Goal: Task Accomplishment & Management: Use online tool/utility

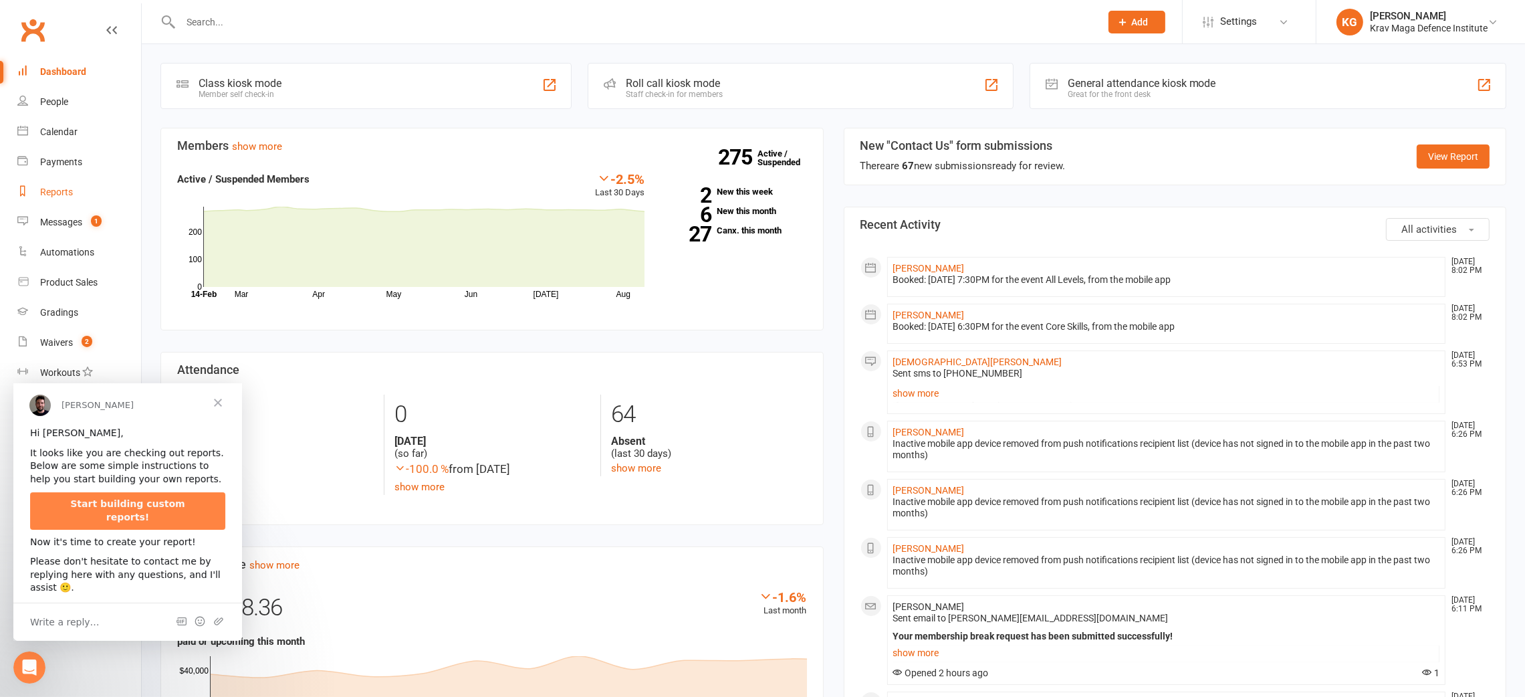
click at [63, 189] on div "Reports" at bounding box center [56, 192] width 33 height 11
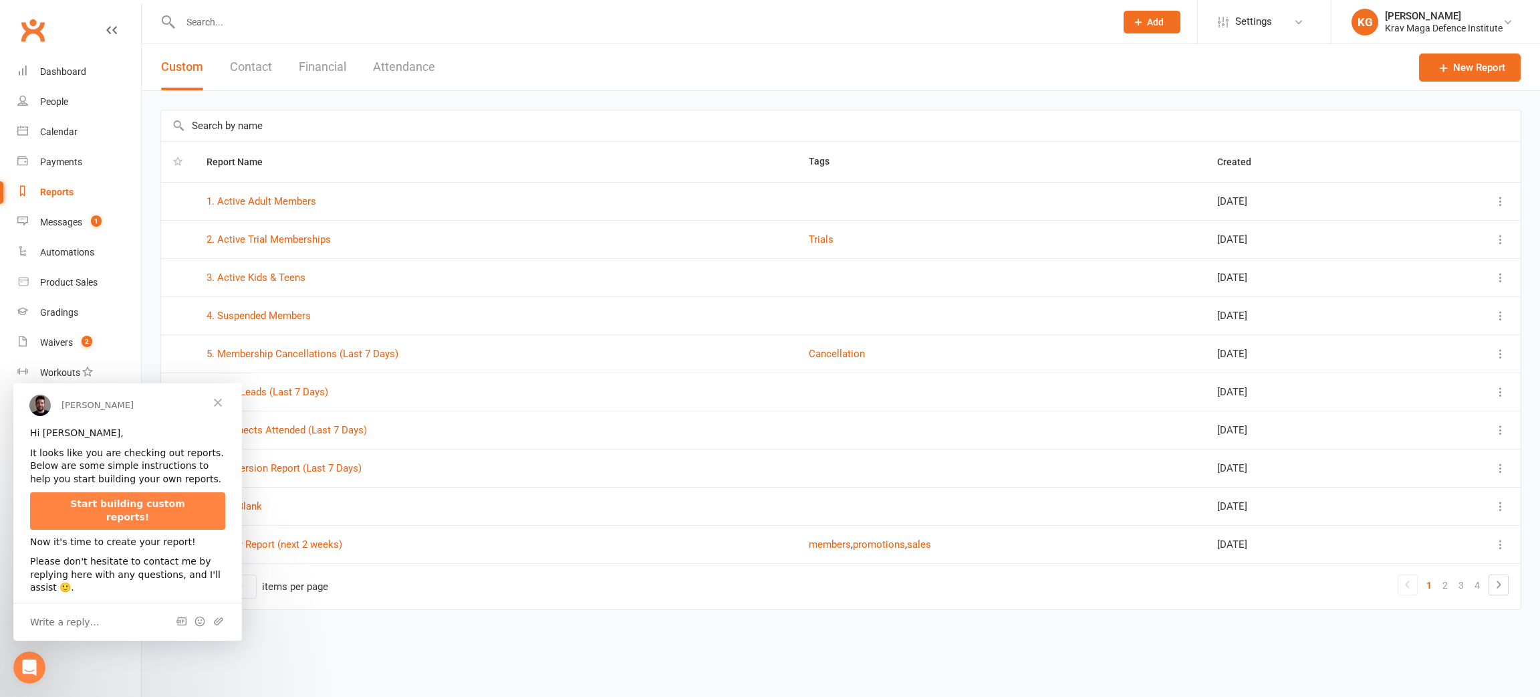
click at [330, 64] on button "Financial" at bounding box center [322, 67] width 47 height 46
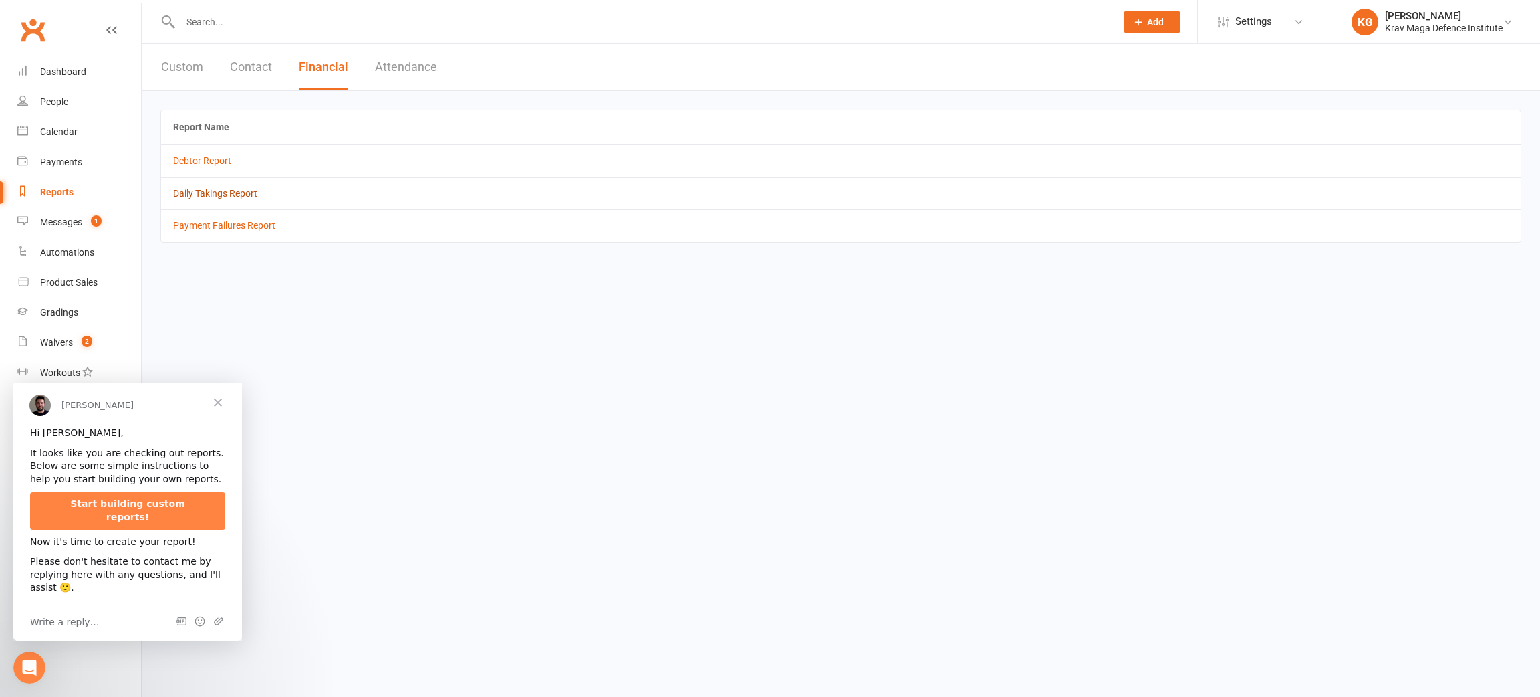
click at [195, 195] on link "Daily Takings Report" at bounding box center [215, 193] width 84 height 11
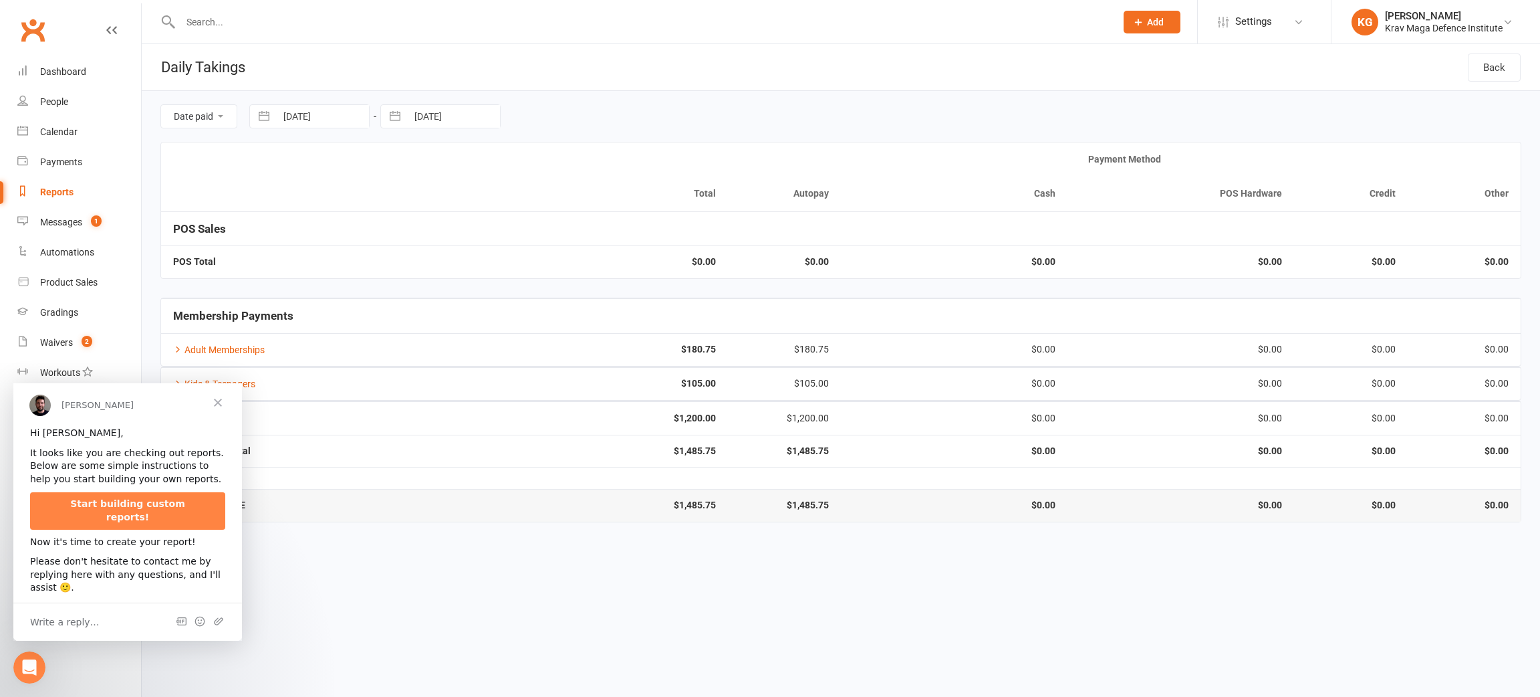
click at [223, 404] on span "Close" at bounding box center [218, 402] width 48 height 48
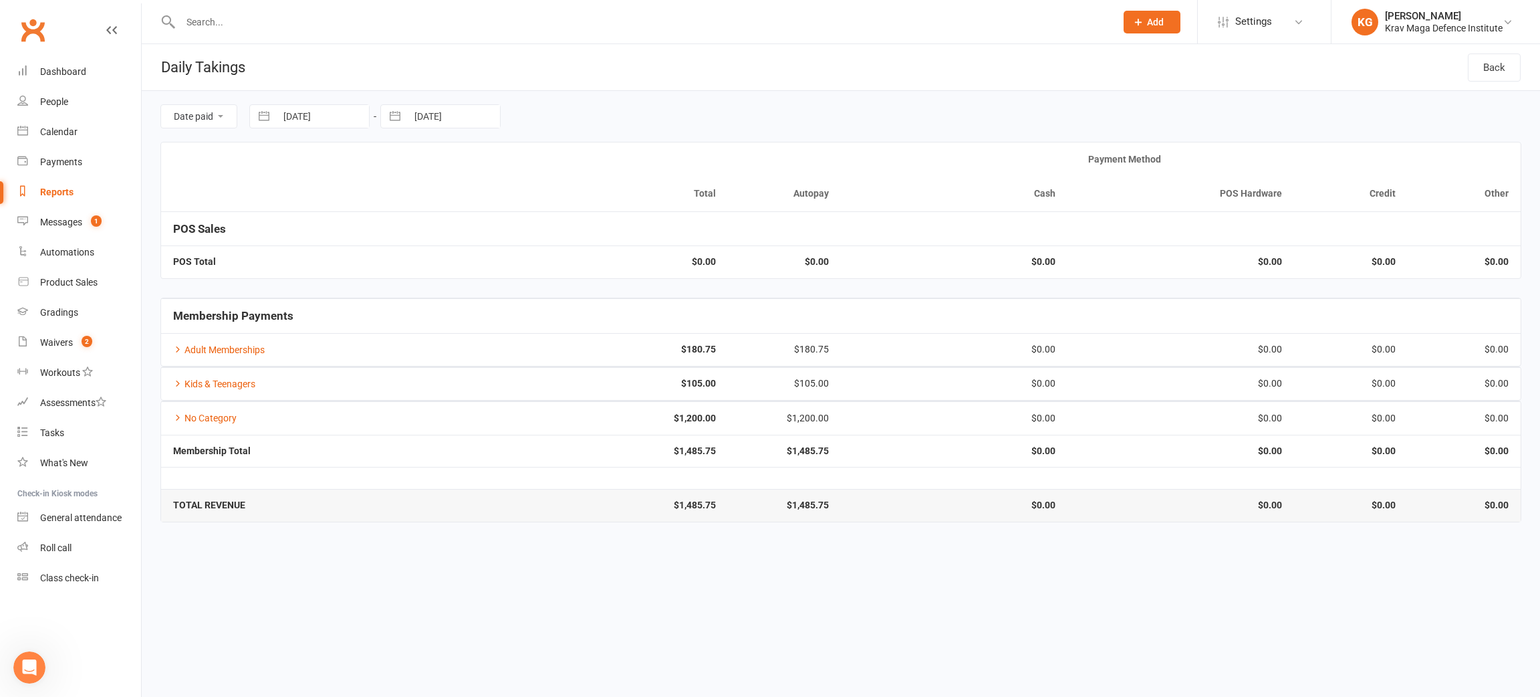
click at [227, 112] on select "Date paid Due date" at bounding box center [199, 116] width 76 height 23
click at [587, 102] on div "Date paid Due date [DATE] Navigate forward to interact with the calendar and se…" at bounding box center [840, 116] width 1361 height 51
click at [319, 112] on input "[DATE]" at bounding box center [322, 116] width 93 height 23
select select "6"
select select "2025"
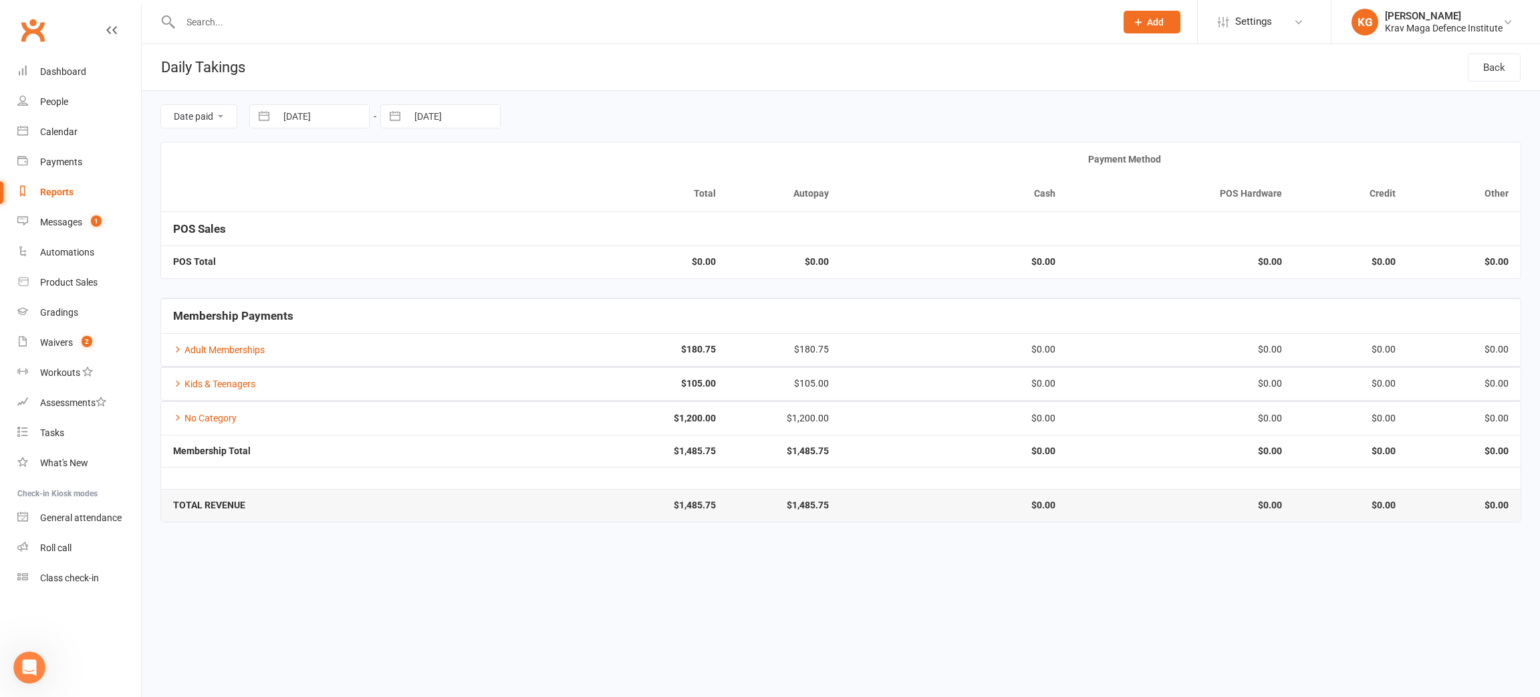
select select "7"
select select "2025"
select select "8"
select select "2025"
click at [281, 170] on icon "Move backward to switch to the previous month." at bounding box center [277, 171] width 13 height 13
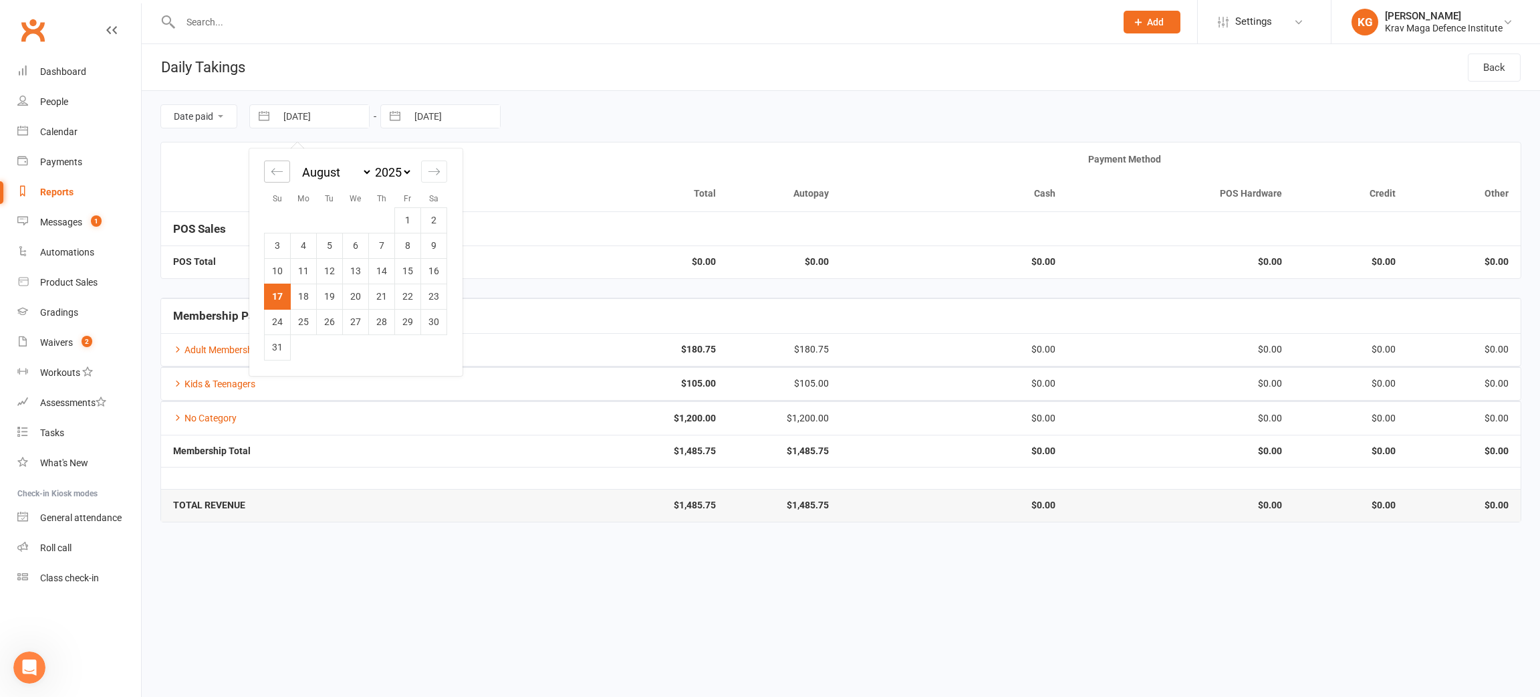
select select "5"
select select "2025"
click at [281, 170] on icon "Move backward to switch to the previous month." at bounding box center [277, 171] width 13 height 13
select select "4"
select select "2025"
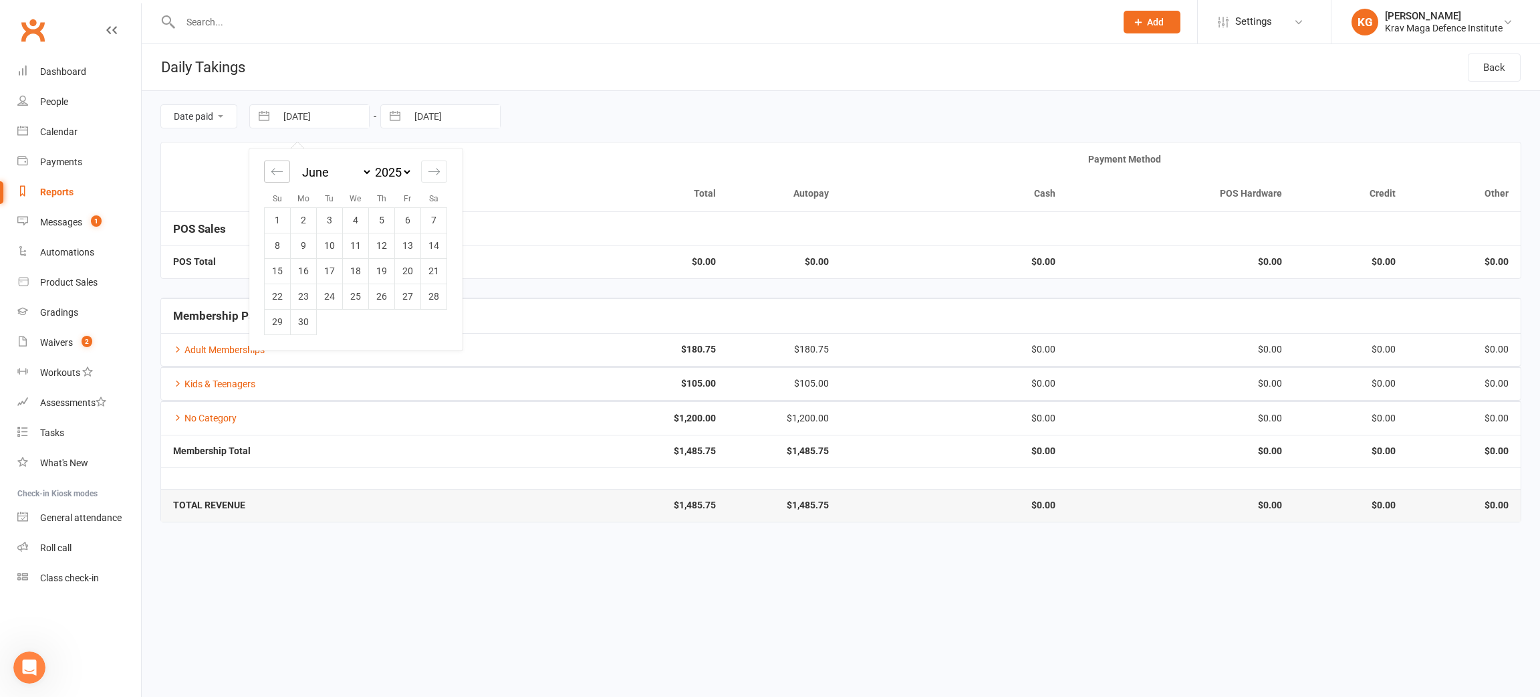
click at [281, 170] on icon "Move backward to switch to the previous month." at bounding box center [277, 171] width 13 height 13
select select "3"
select select "2025"
click at [384, 216] on td "1" at bounding box center [382, 219] width 26 height 25
type input "[DATE]"
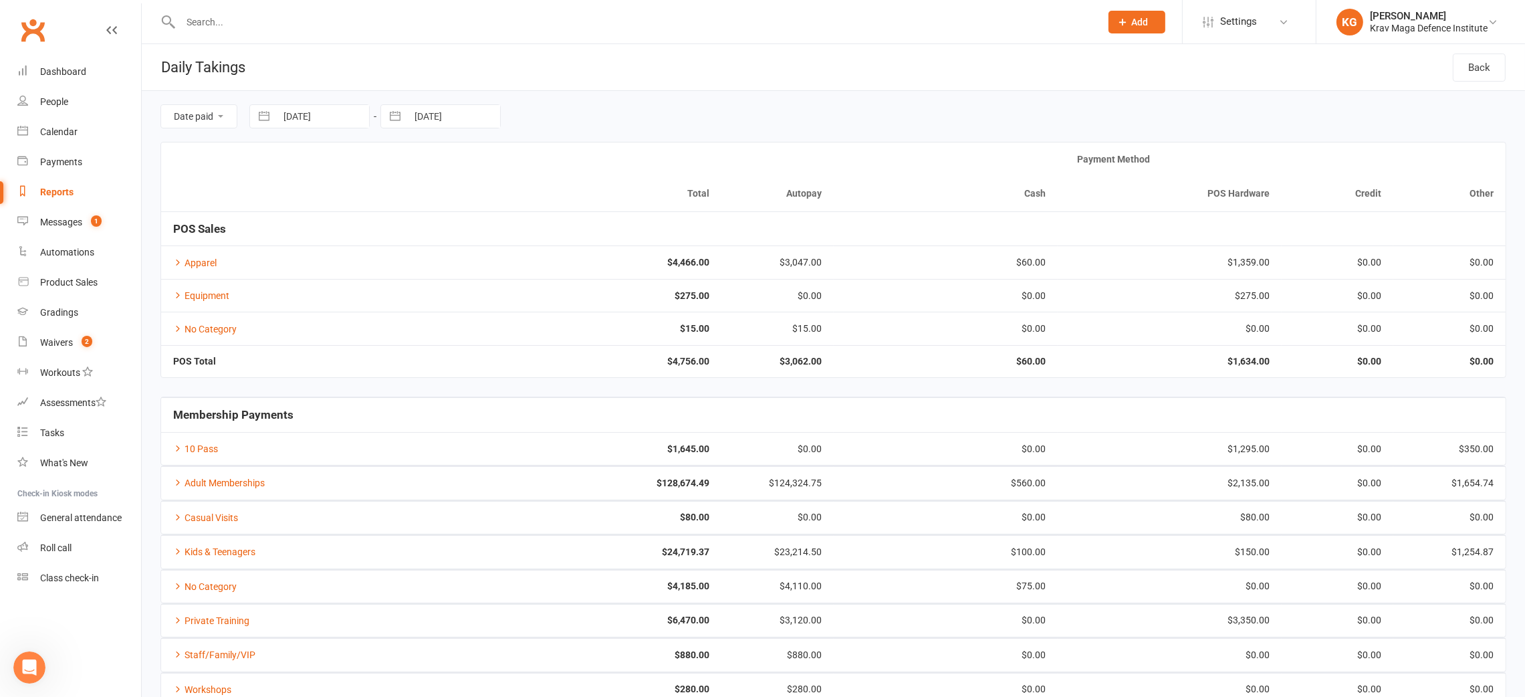
click at [467, 118] on input "[DATE]" at bounding box center [453, 116] width 93 height 23
select select "6"
select select "2025"
select select "7"
select select "2025"
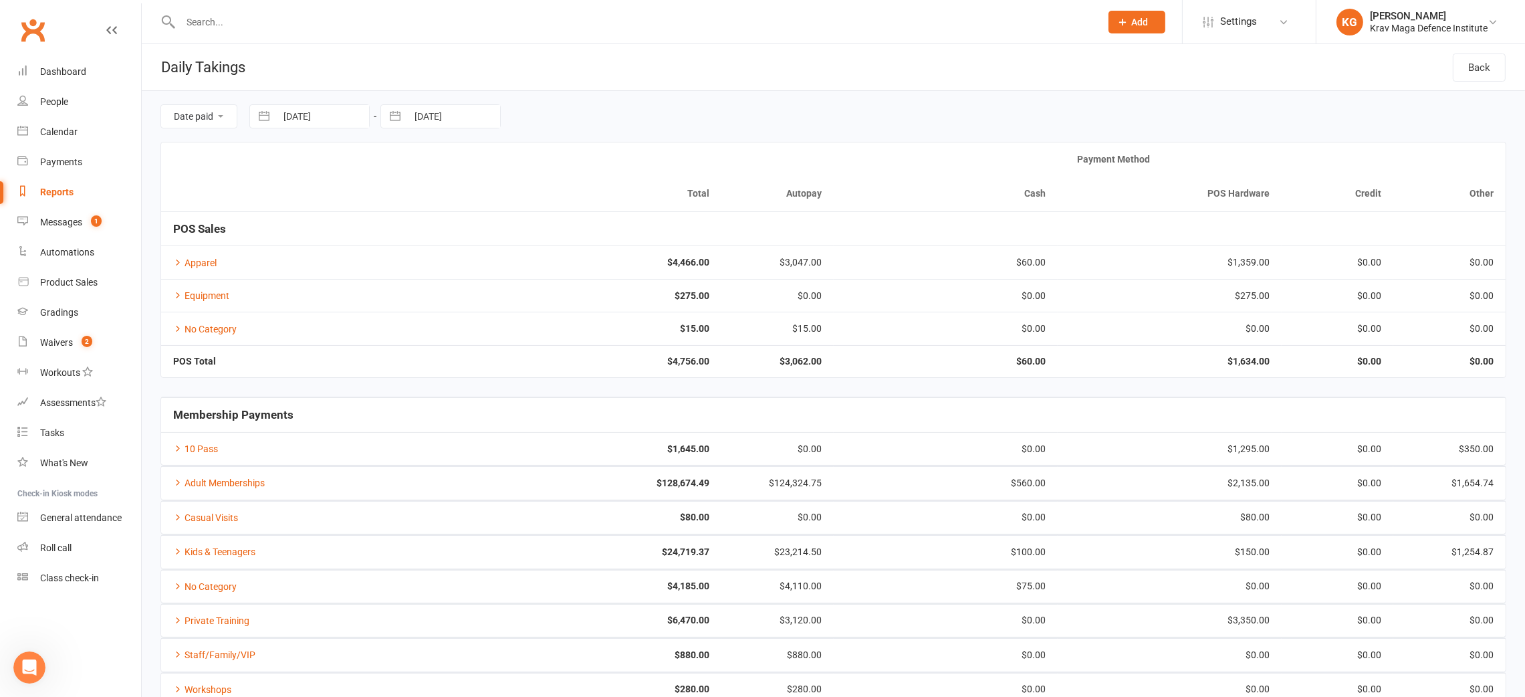
select select "8"
select select "2025"
click at [406, 179] on div "Move backward to switch to the previous month." at bounding box center [408, 171] width 26 height 22
select select "5"
select select "2025"
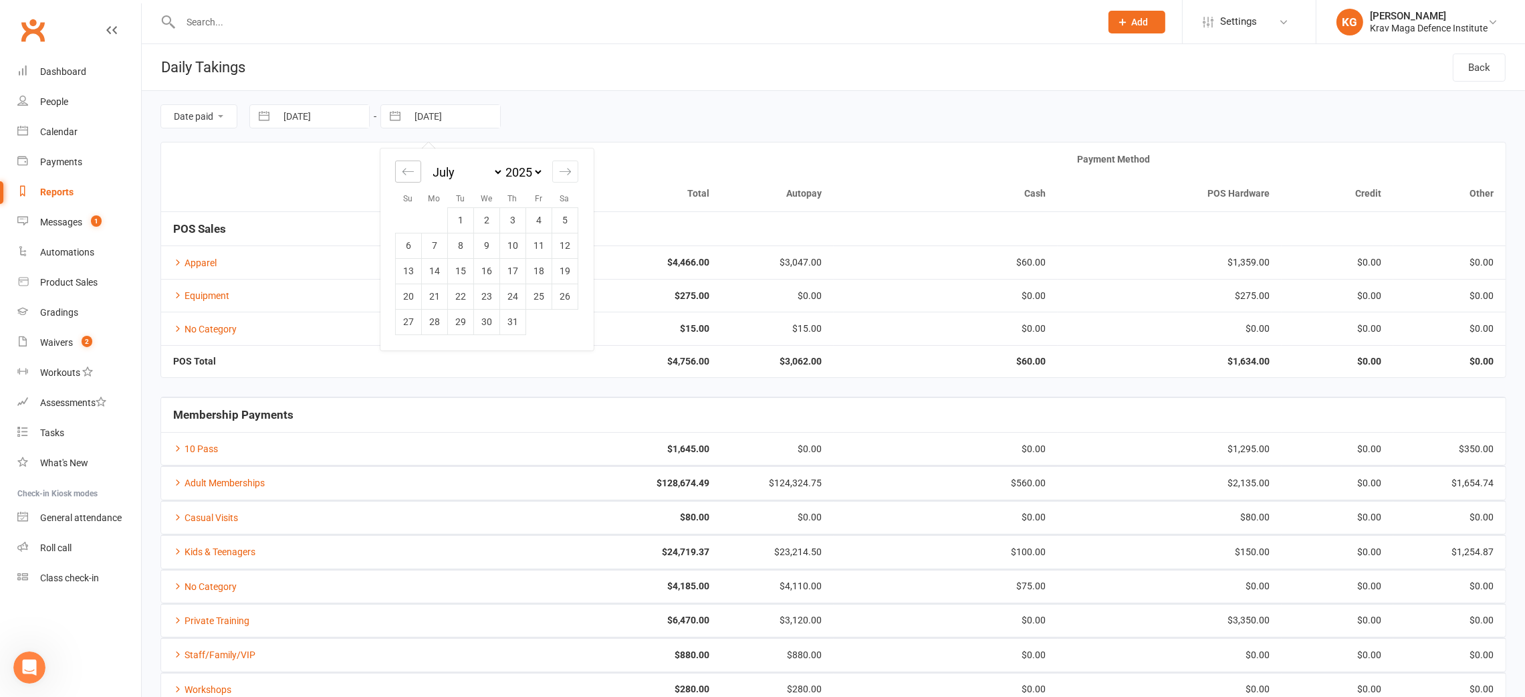
click at [406, 172] on icon "Move backward to switch to the previous month." at bounding box center [408, 171] width 13 height 13
select select "4"
select select "2025"
click at [406, 172] on icon "Move backward to switch to the previous month." at bounding box center [408, 171] width 13 height 13
select select "3"
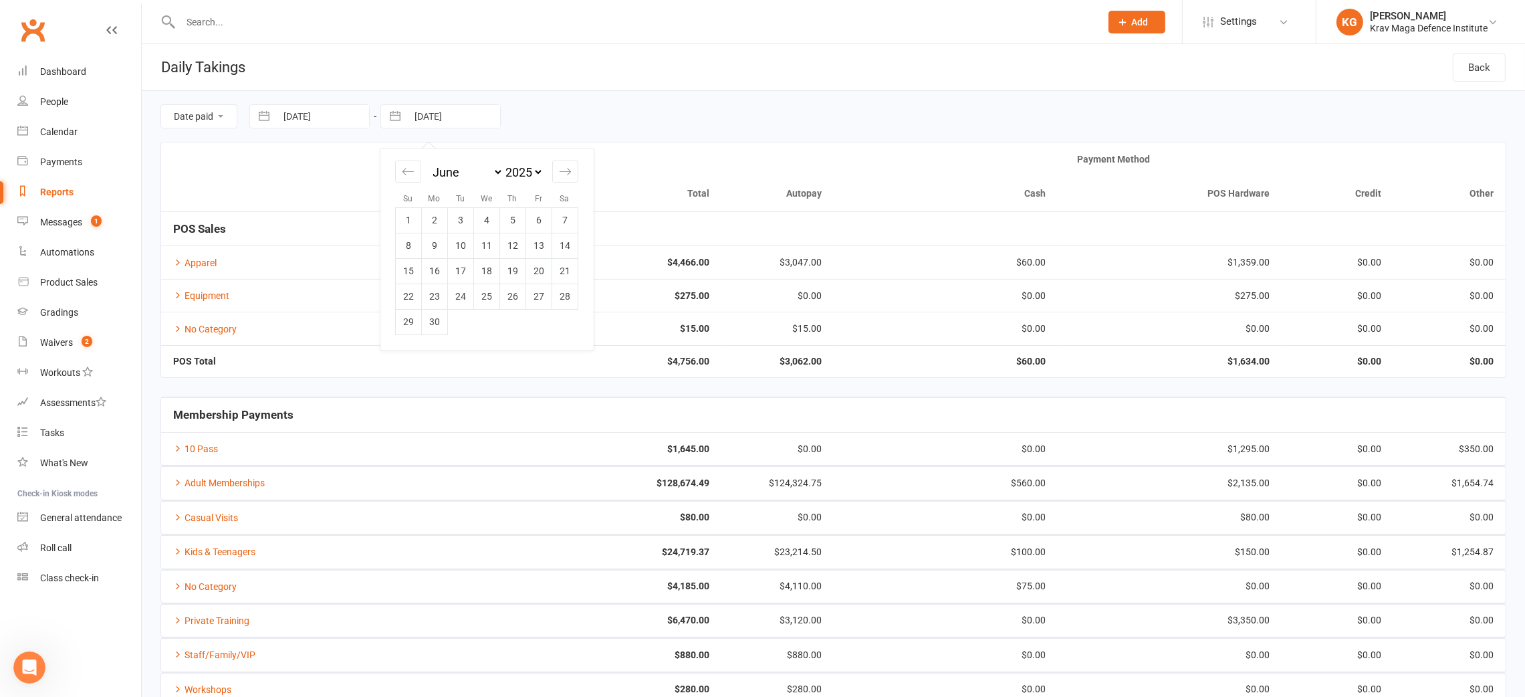
select select "2025"
click at [574, 316] on td "31" at bounding box center [565, 321] width 26 height 25
type input "[DATE]"
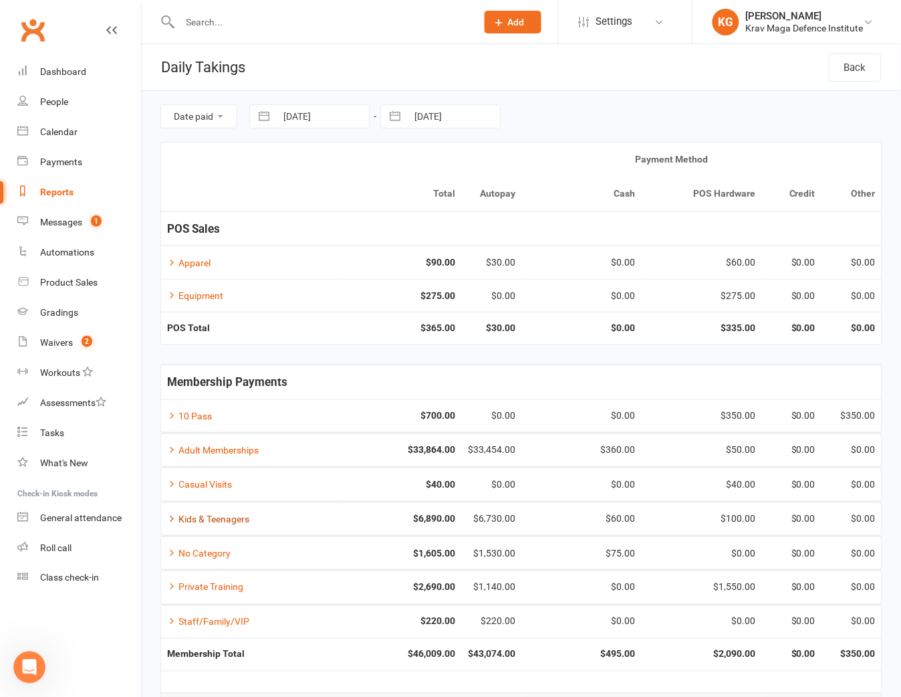
click at [170, 516] on icon at bounding box center [171, 517] width 9 height 9
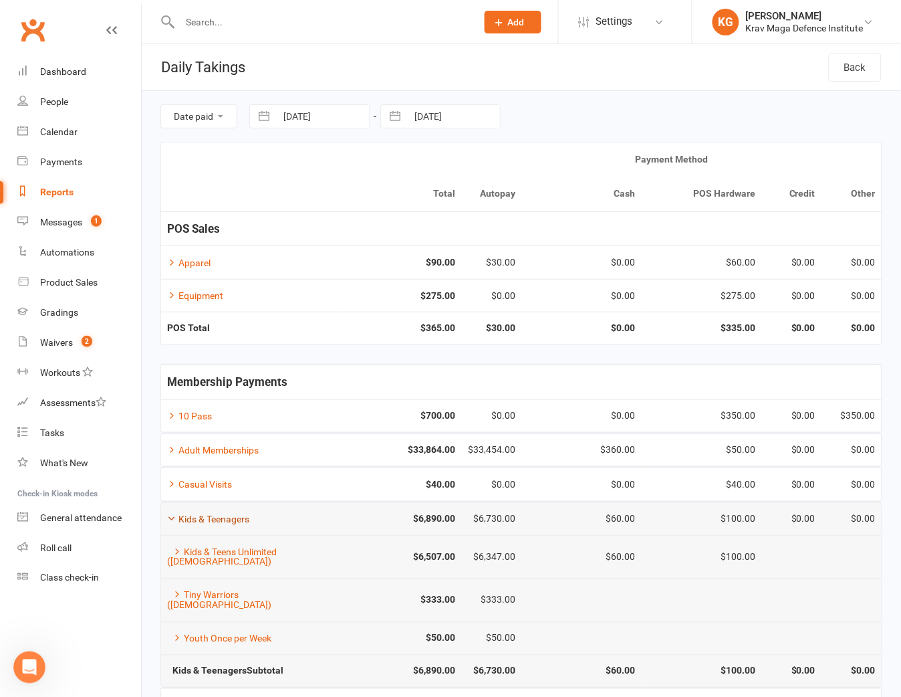
click at [174, 517] on icon at bounding box center [171, 517] width 9 height 9
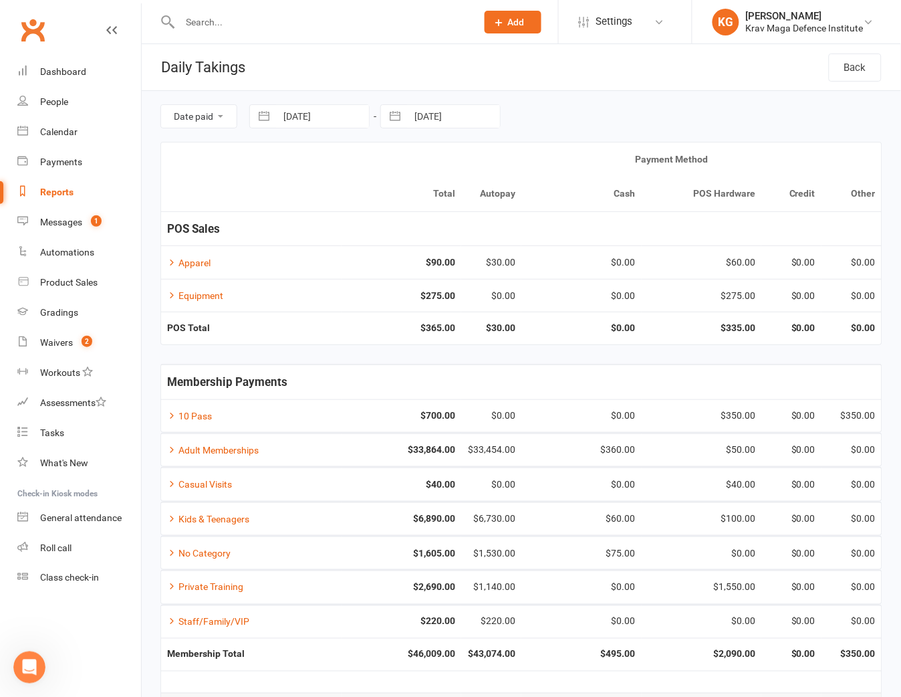
drag, startPoint x: 157, startPoint y: 192, endPoint x: 187, endPoint y: 184, distance: 30.5
click at [157, 192] on div "Date paid Due date [DATE] Navigate forward to interact with the calendar and se…" at bounding box center [521, 408] width 759 height 634
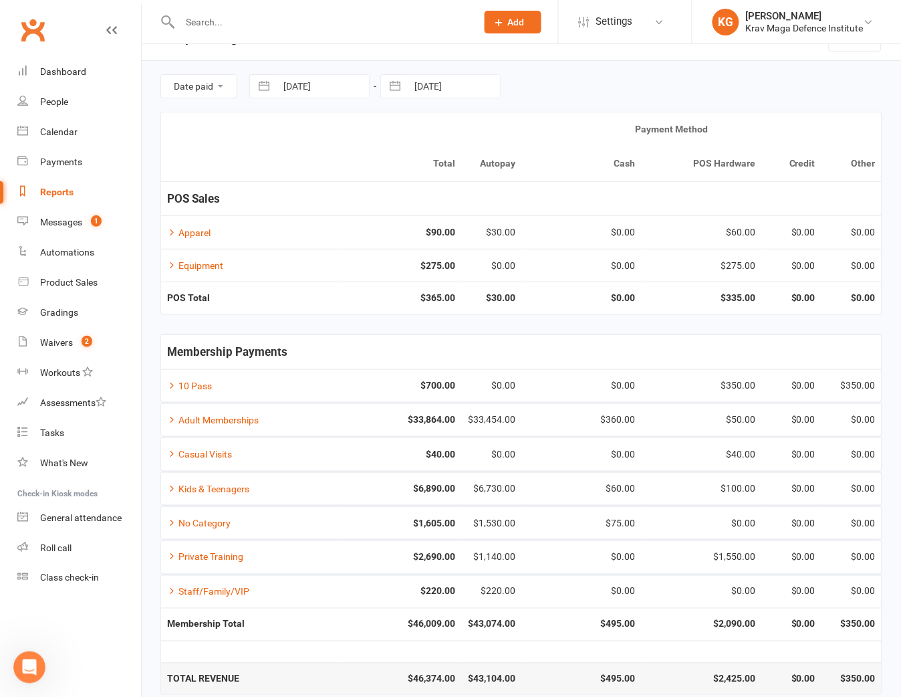
scroll to position [46, 0]
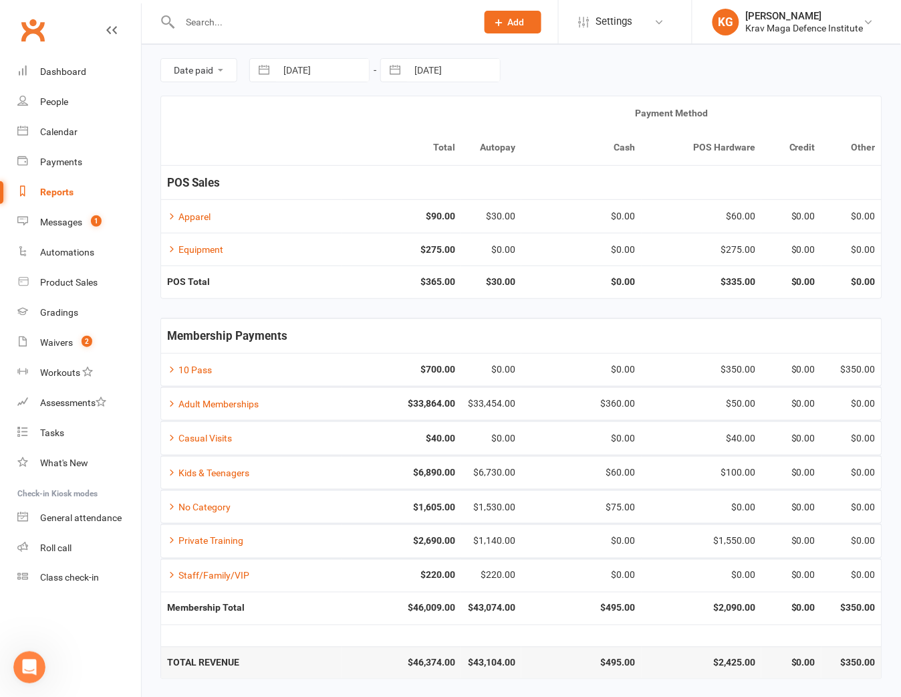
click at [331, 60] on input "[DATE]" at bounding box center [322, 70] width 93 height 23
select select "3"
select select "2025"
select select "4"
select select "2025"
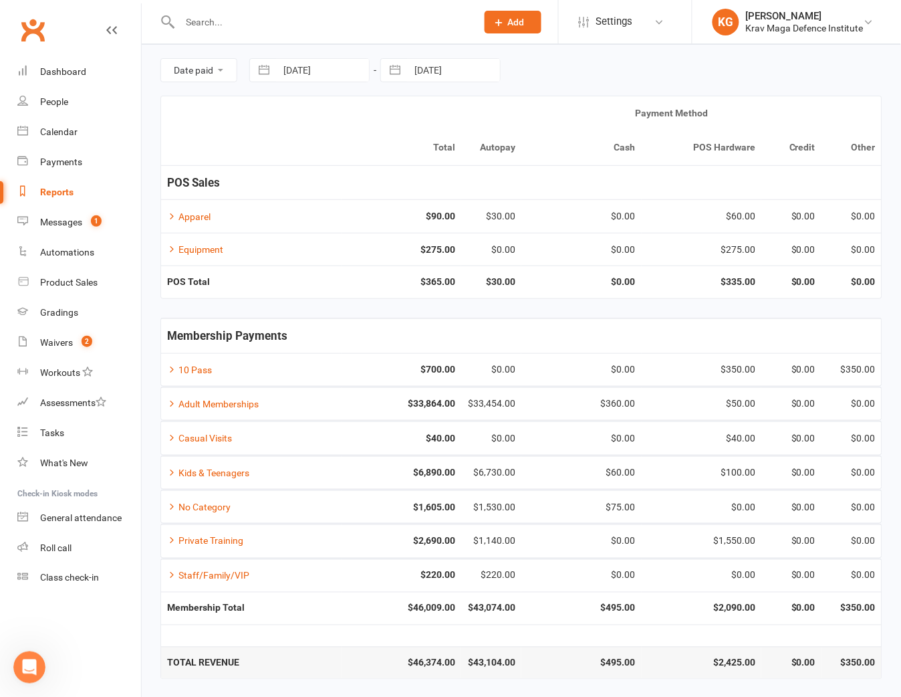
select select "5"
select select "2025"
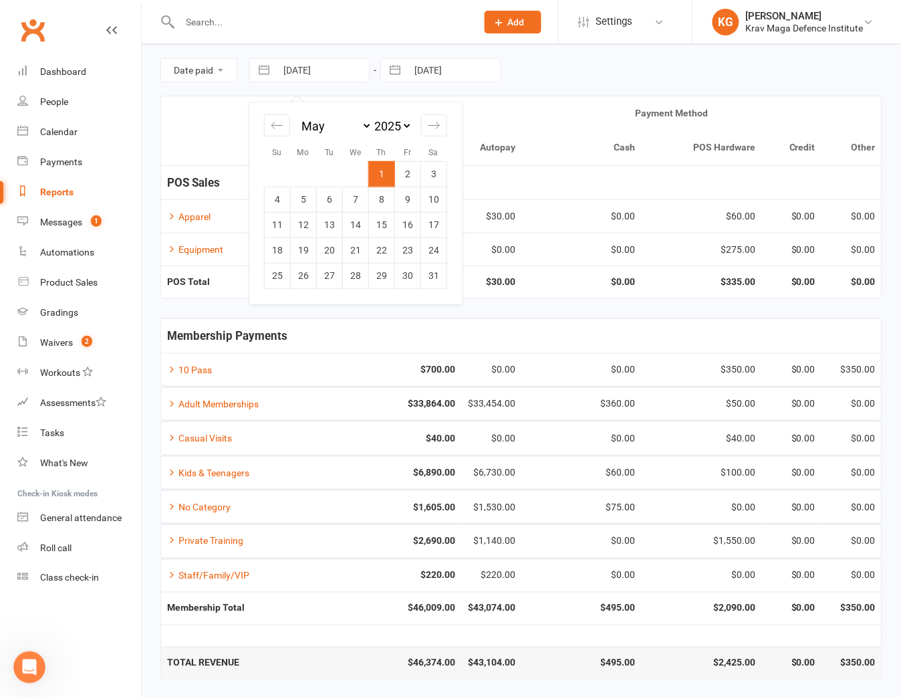
click at [366, 127] on select "January February March April May June July August September October November De…" at bounding box center [336, 125] width 73 height 15
select select "6"
select select "2025"
select select "7"
select select "2025"
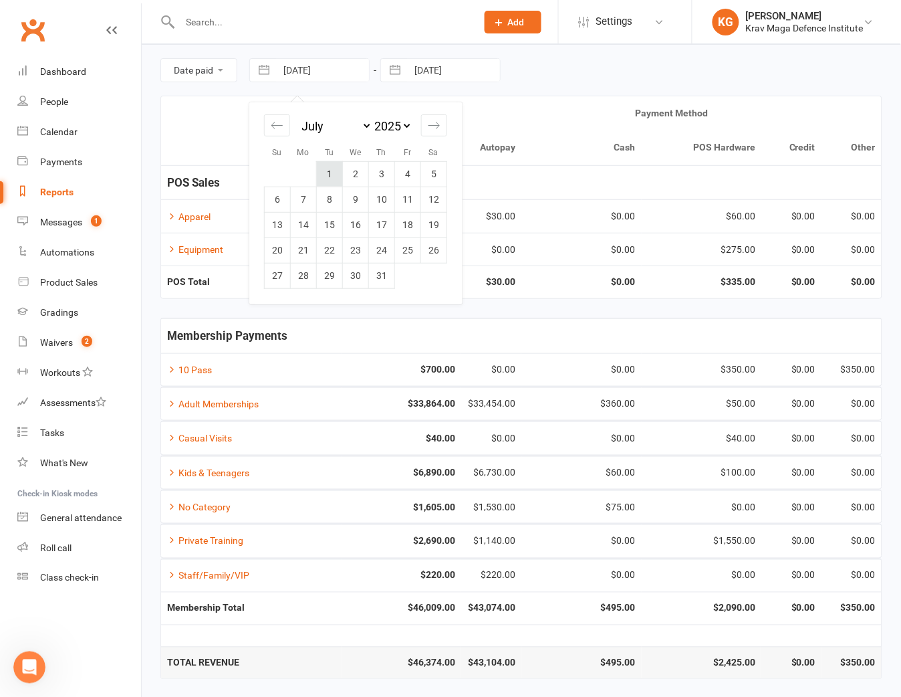
click at [338, 168] on td "1" at bounding box center [330, 173] width 26 height 25
type input "[DATE]"
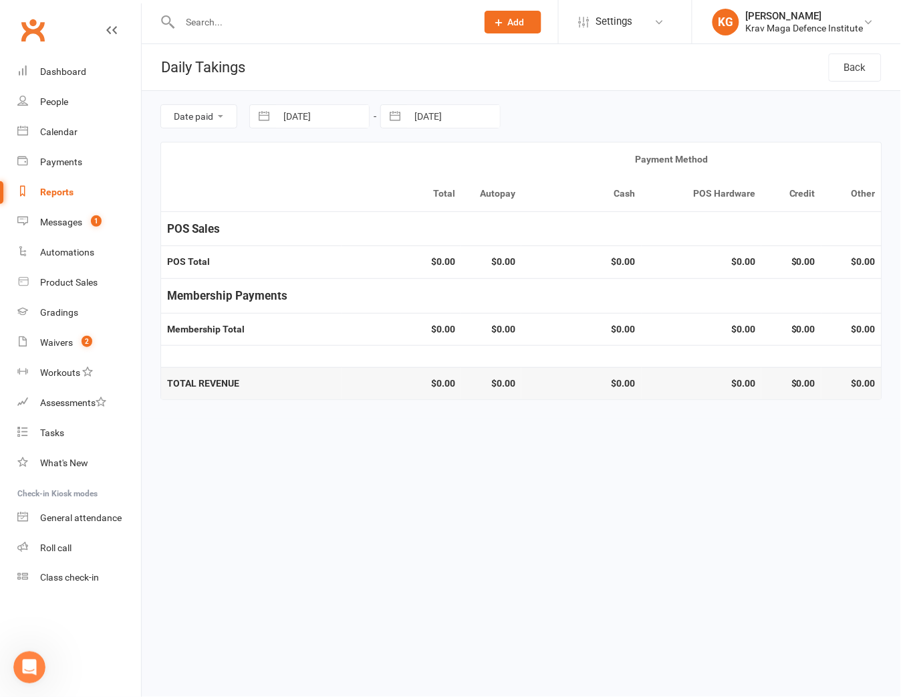
scroll to position [0, 0]
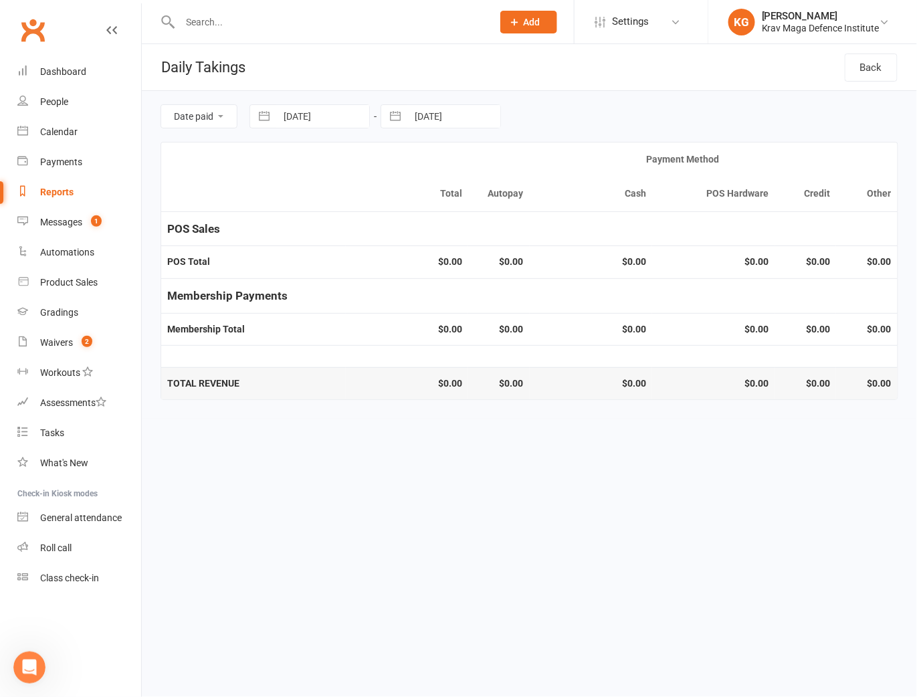
click at [440, 116] on input "[DATE]" at bounding box center [453, 116] width 93 height 23
select select "3"
select select "2025"
select select "4"
select select "2025"
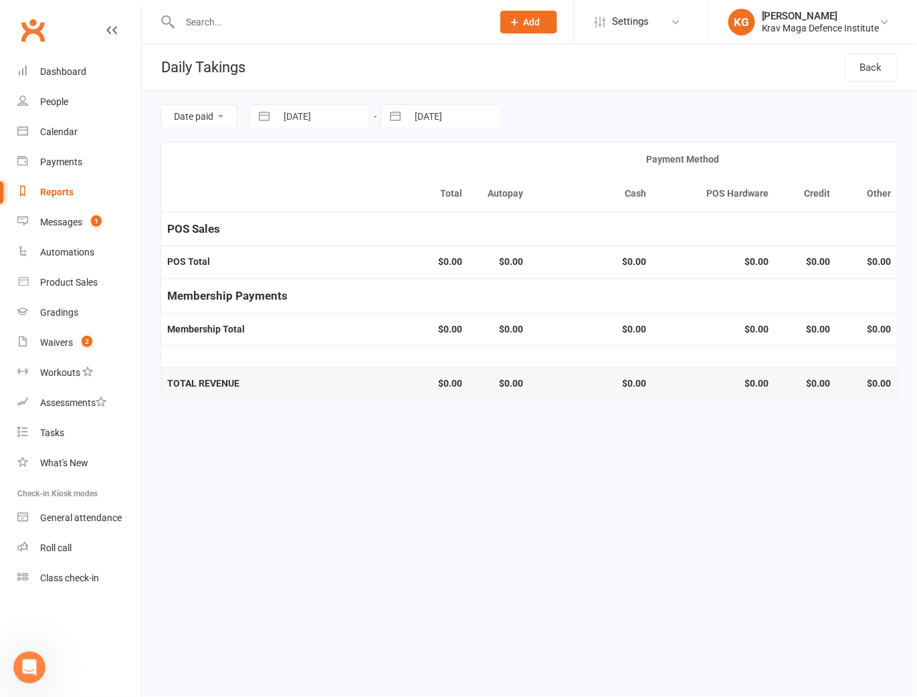
select select "5"
select select "2025"
click at [495, 172] on select "January February March April May June July August September October November De…" at bounding box center [467, 171] width 73 height 15
select select "6"
select select "2025"
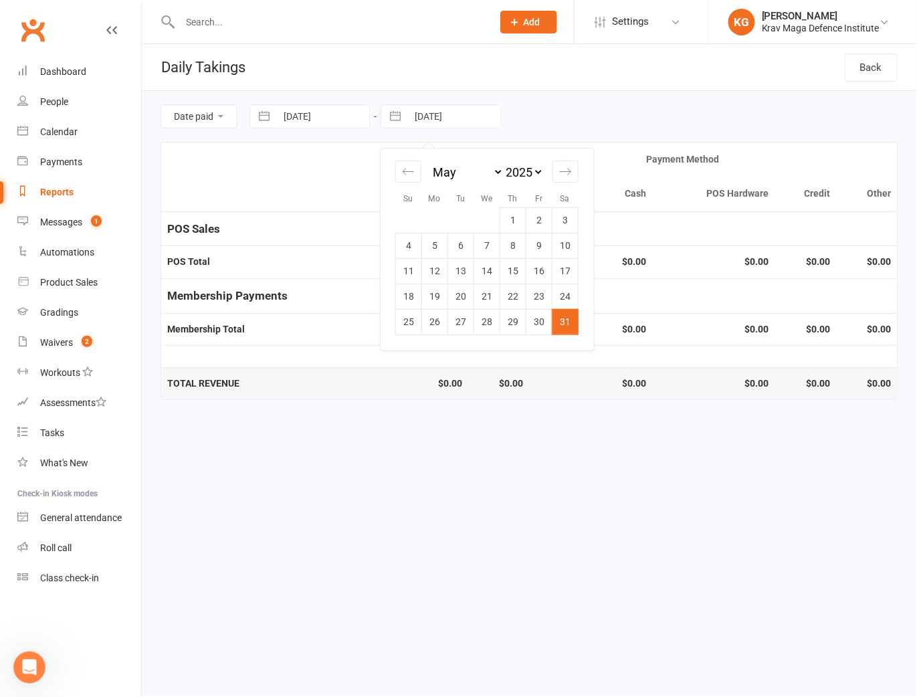
select select "7"
select select "2025"
click at [516, 320] on td "31" at bounding box center [513, 321] width 26 height 25
type input "[DATE]"
